Goal: Obtain resource: Obtain resource

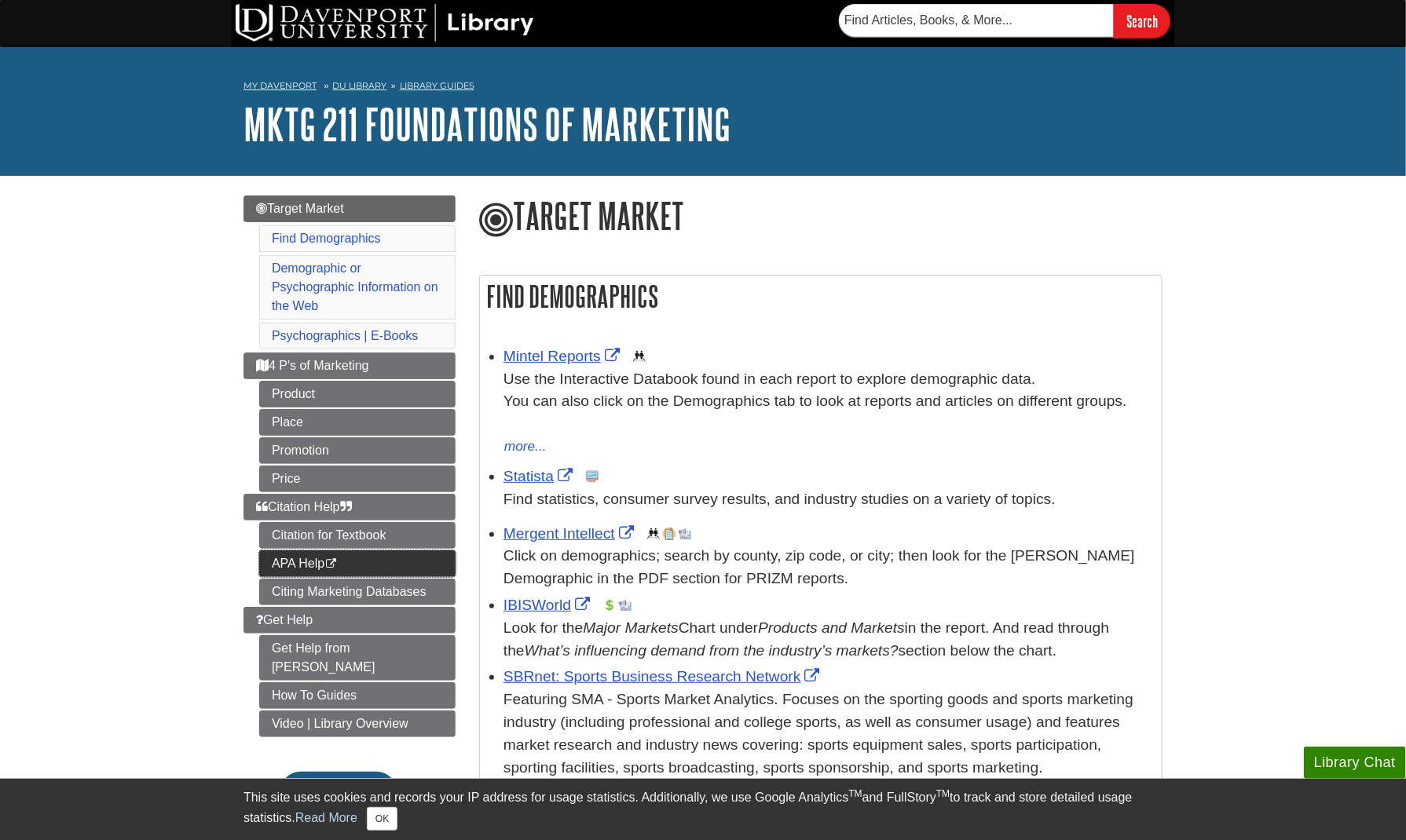
click at [345, 559] on link "APA Help This link opens in a new window" at bounding box center [357, 564] width 196 height 26
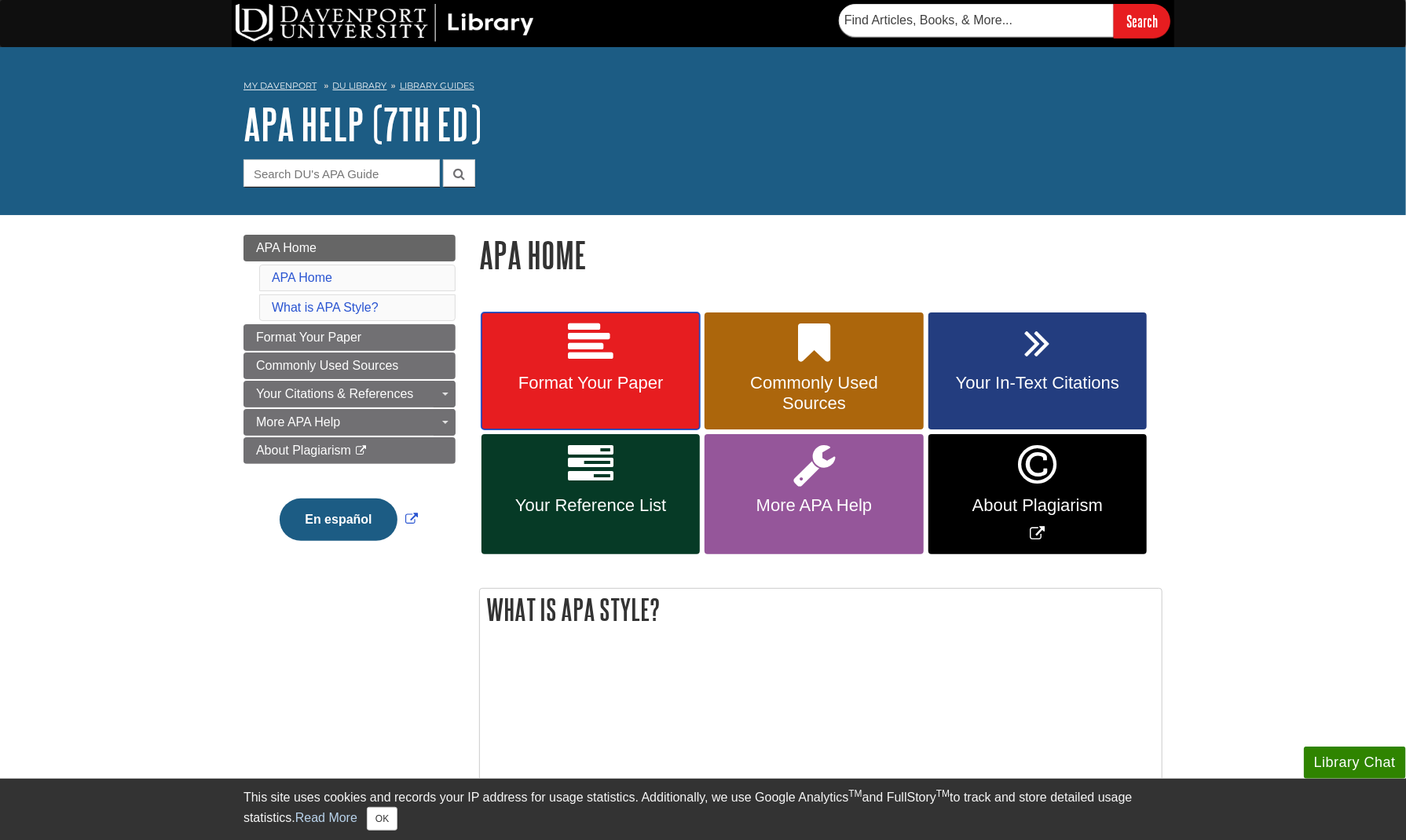
click at [563, 356] on link "Format Your Paper" at bounding box center [590, 371] width 219 height 117
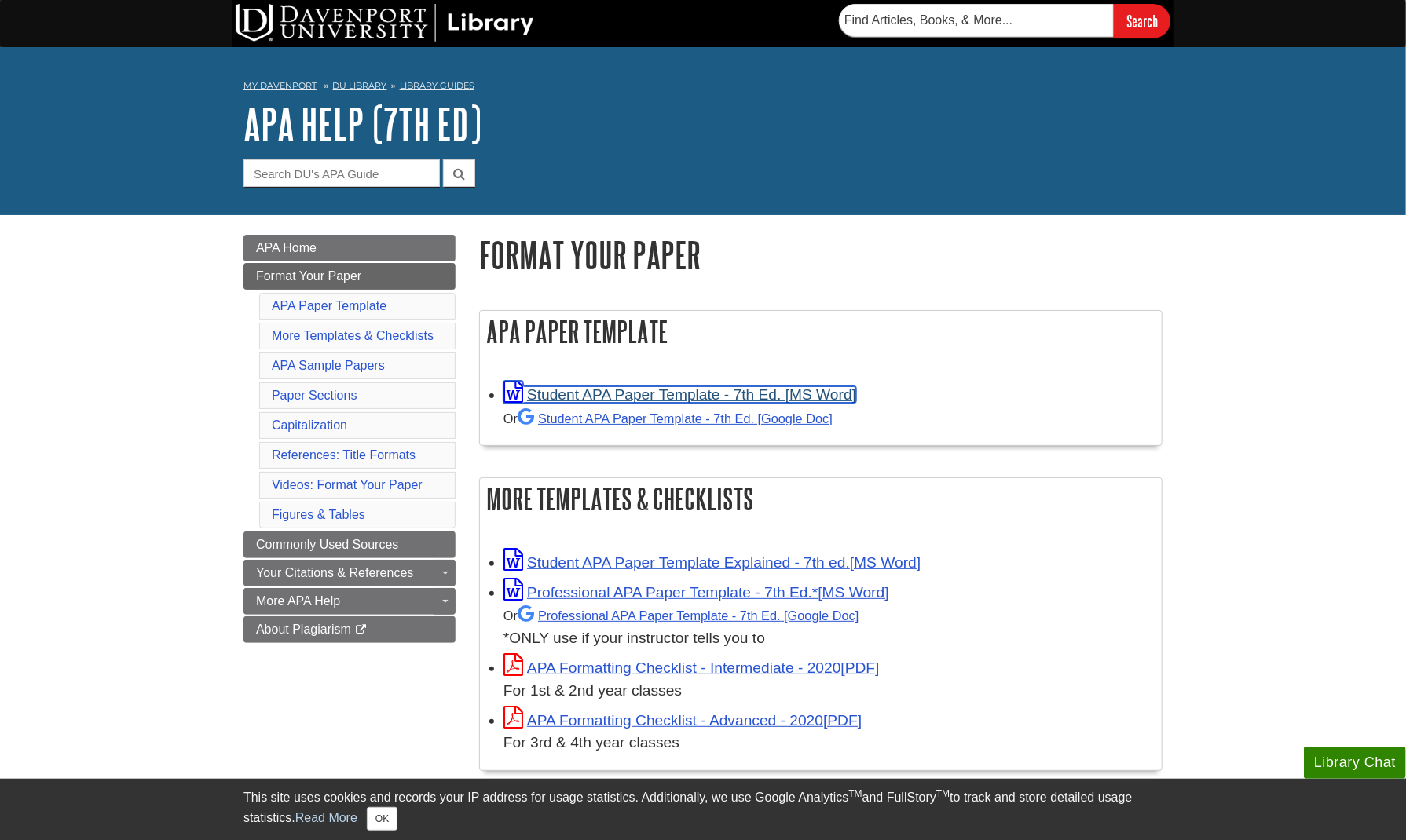
click at [567, 394] on link "Student APA Paper Template - 7th Ed. [MS Word]" at bounding box center [679, 394] width 353 height 16
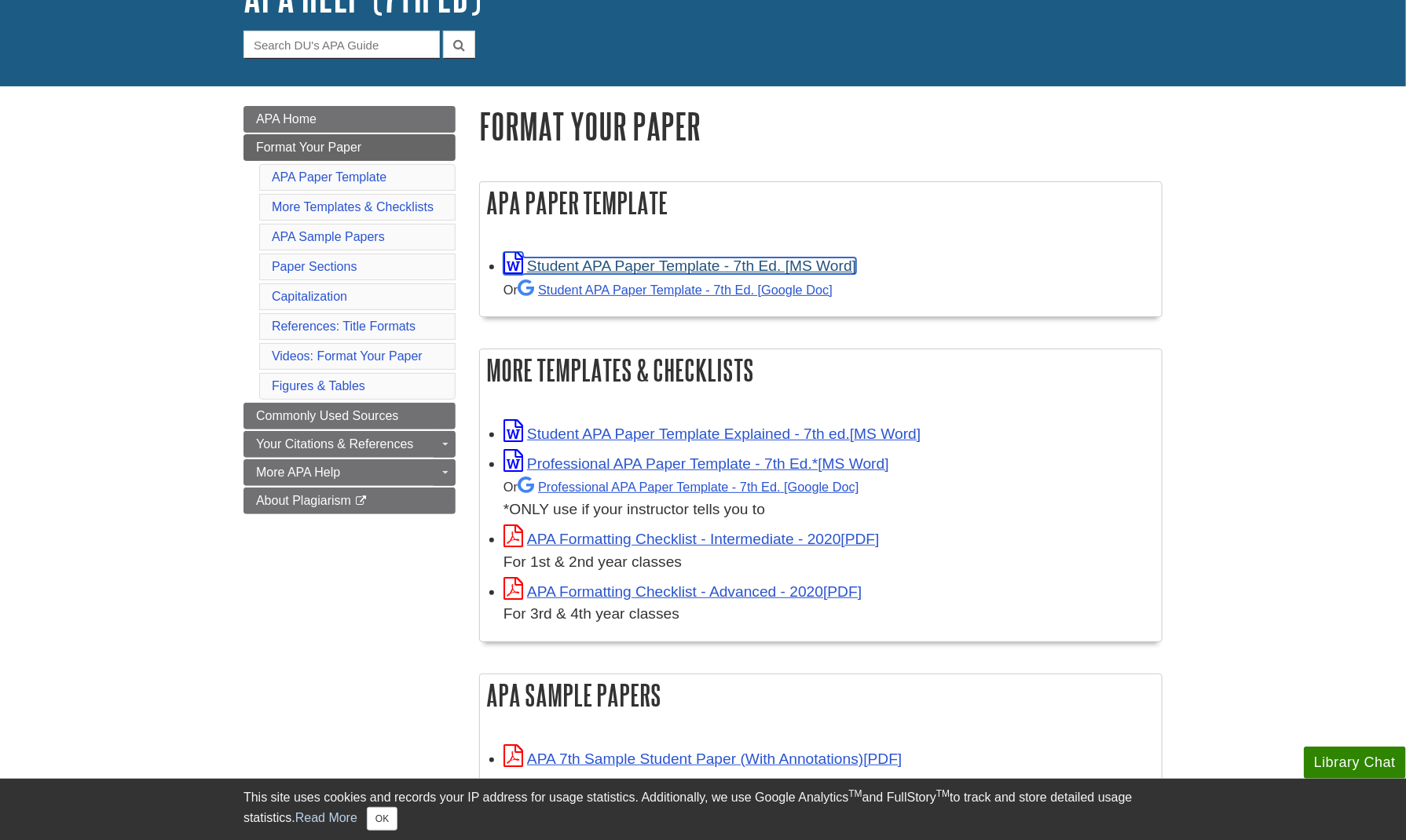
scroll to position [131, 0]
